Goal: Task Accomplishment & Management: Manage account settings

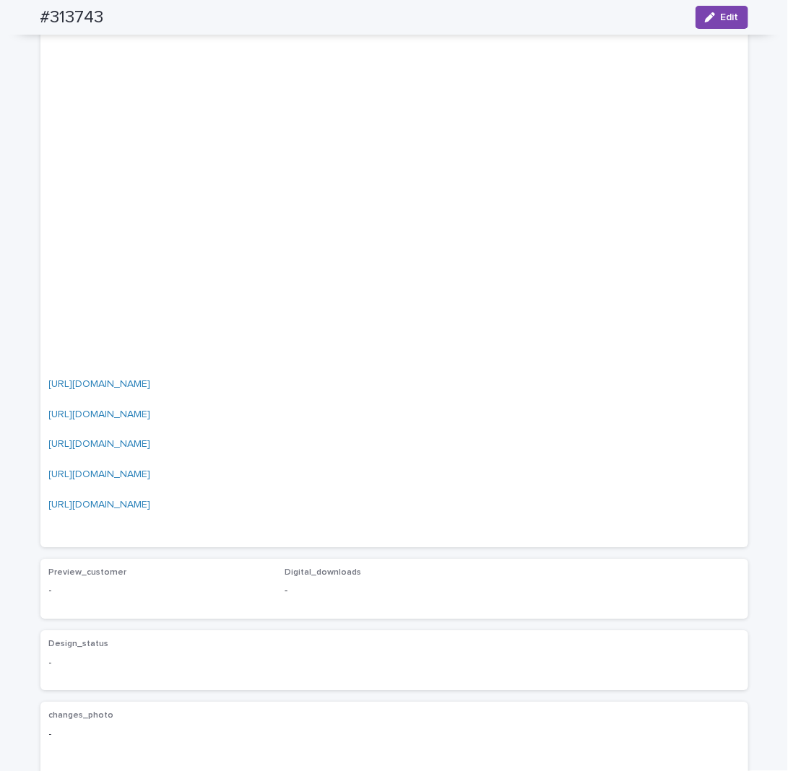
click at [708, 18] on icon "button" at bounding box center [710, 17] width 10 height 10
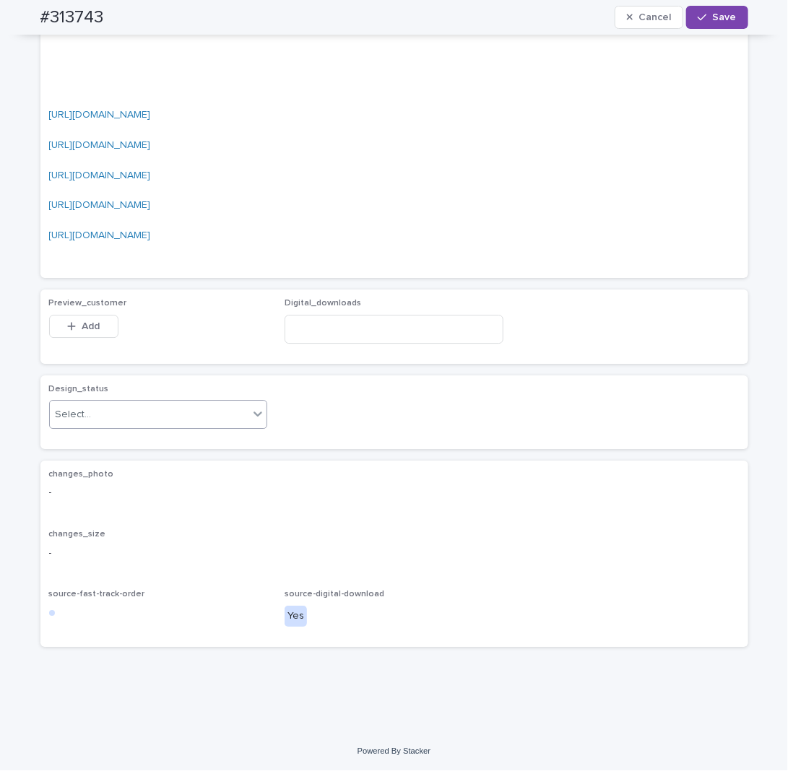
scroll to position [2311, 0]
click at [131, 413] on div "Select..." at bounding box center [149, 415] width 199 height 24
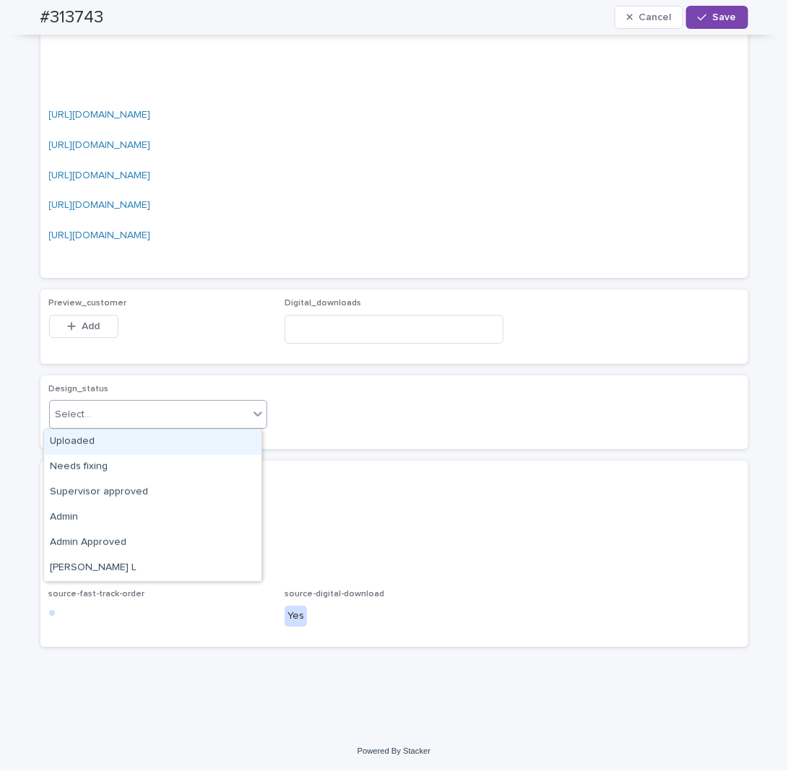
click at [112, 435] on div "Uploaded" at bounding box center [152, 442] width 217 height 25
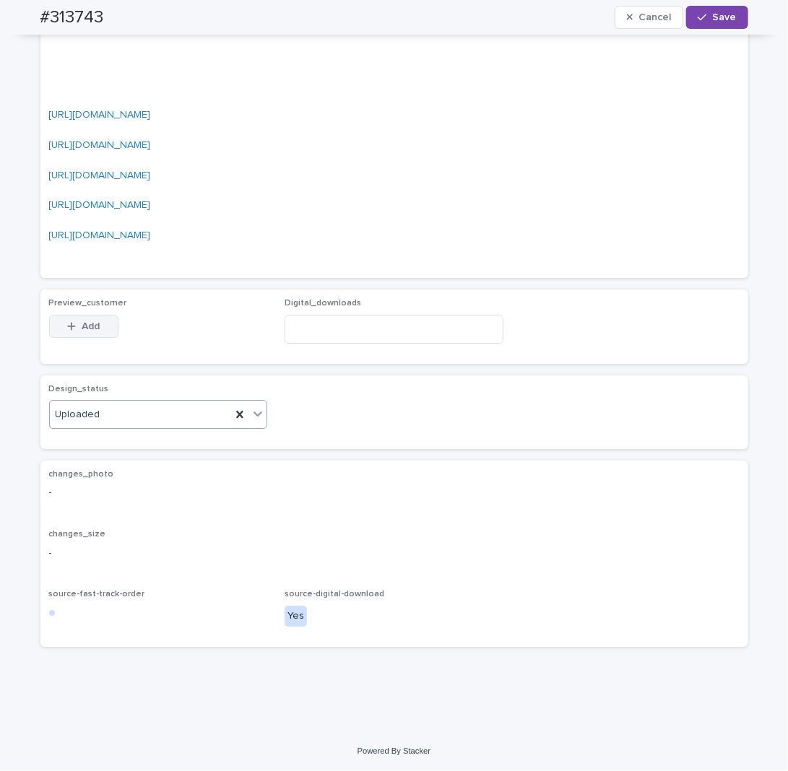
click at [91, 330] on span "Add" at bounding box center [91, 326] width 18 height 10
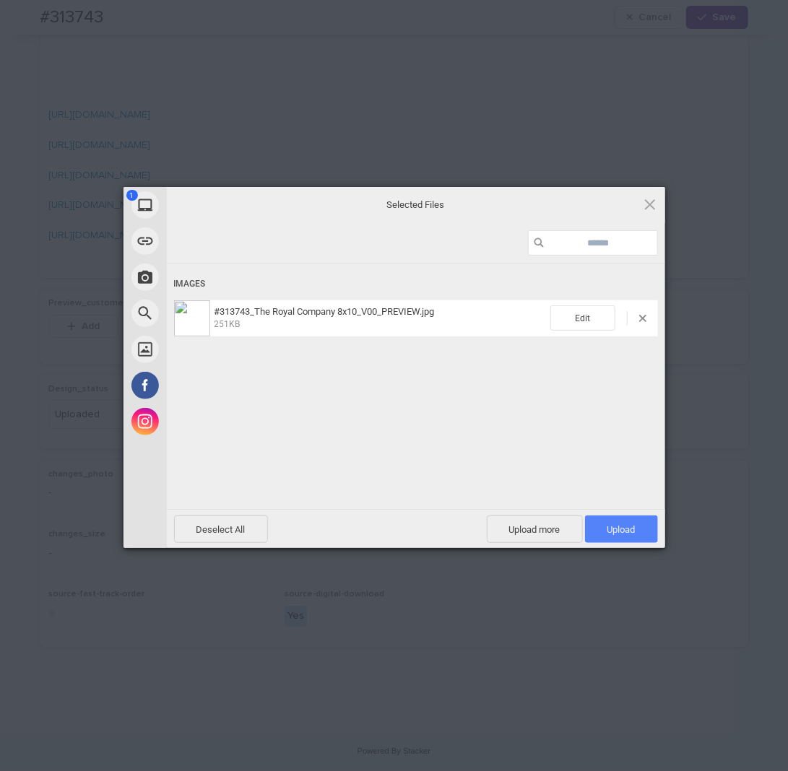
click at [610, 531] on span "Upload 1" at bounding box center [621, 529] width 28 height 11
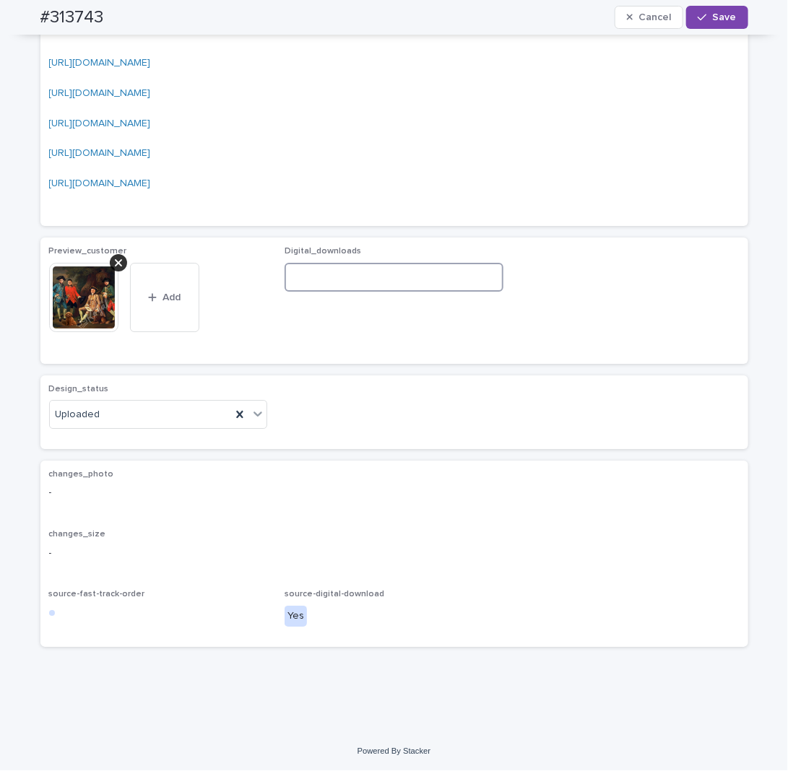
click at [308, 292] on input at bounding box center [393, 277] width 219 height 29
paste input "**********"
type input "**********"
click at [708, 16] on div "button" at bounding box center [705, 17] width 14 height 10
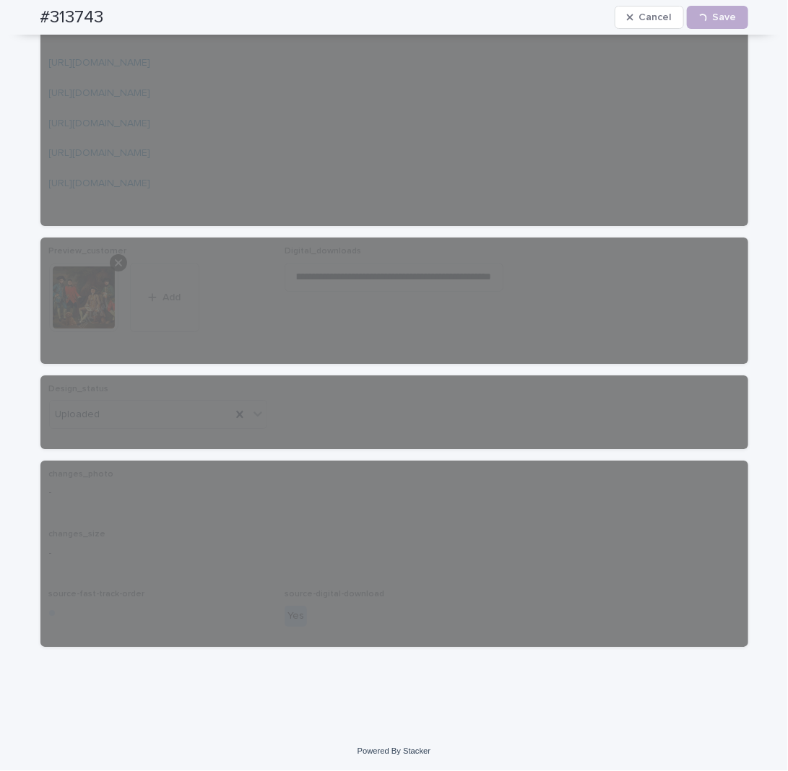
scroll to position [0, 0]
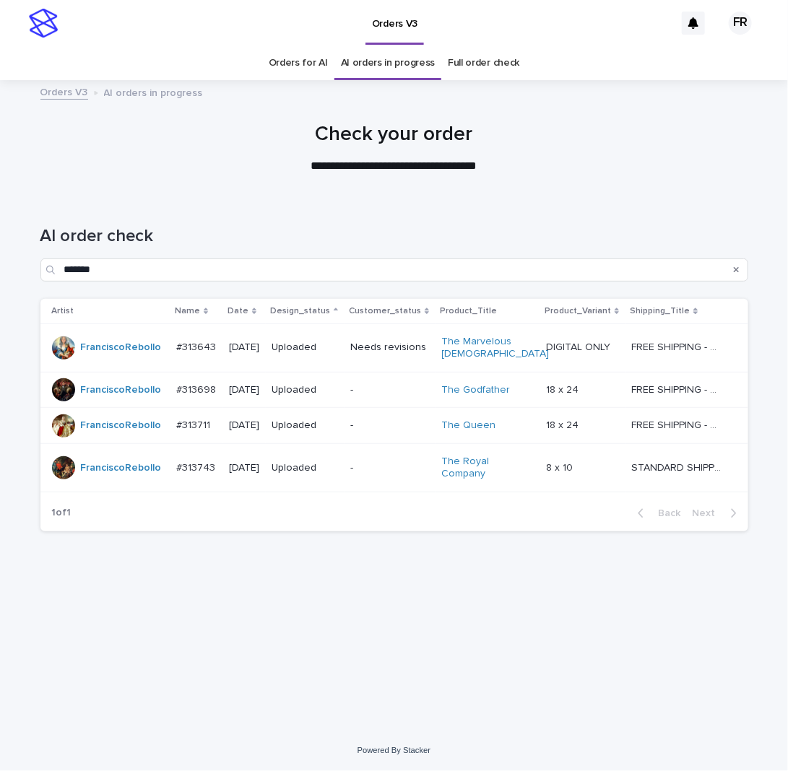
click at [244, 188] on div at bounding box center [394, 142] width 788 height 108
